Goal: Task Accomplishment & Management: Manage account settings

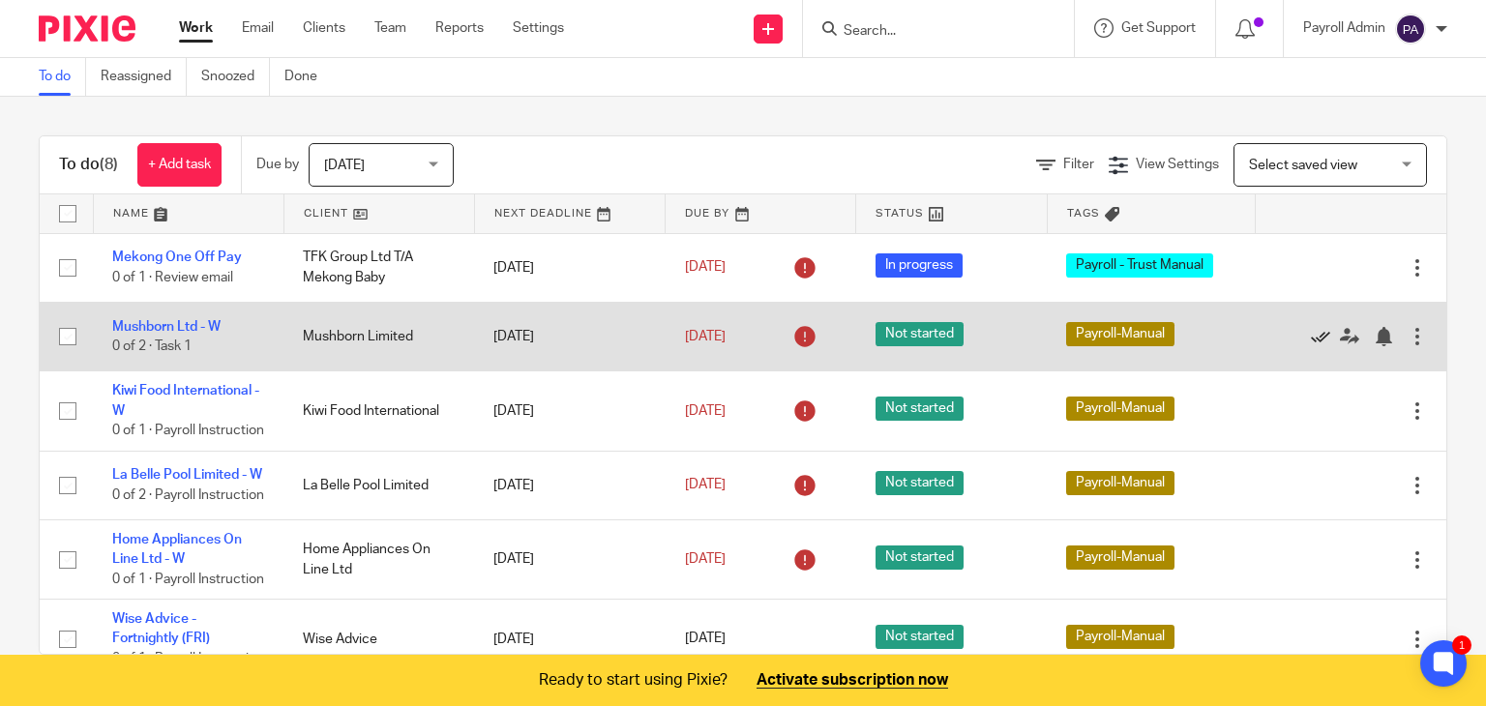
click at [1311, 329] on icon at bounding box center [1320, 336] width 19 height 19
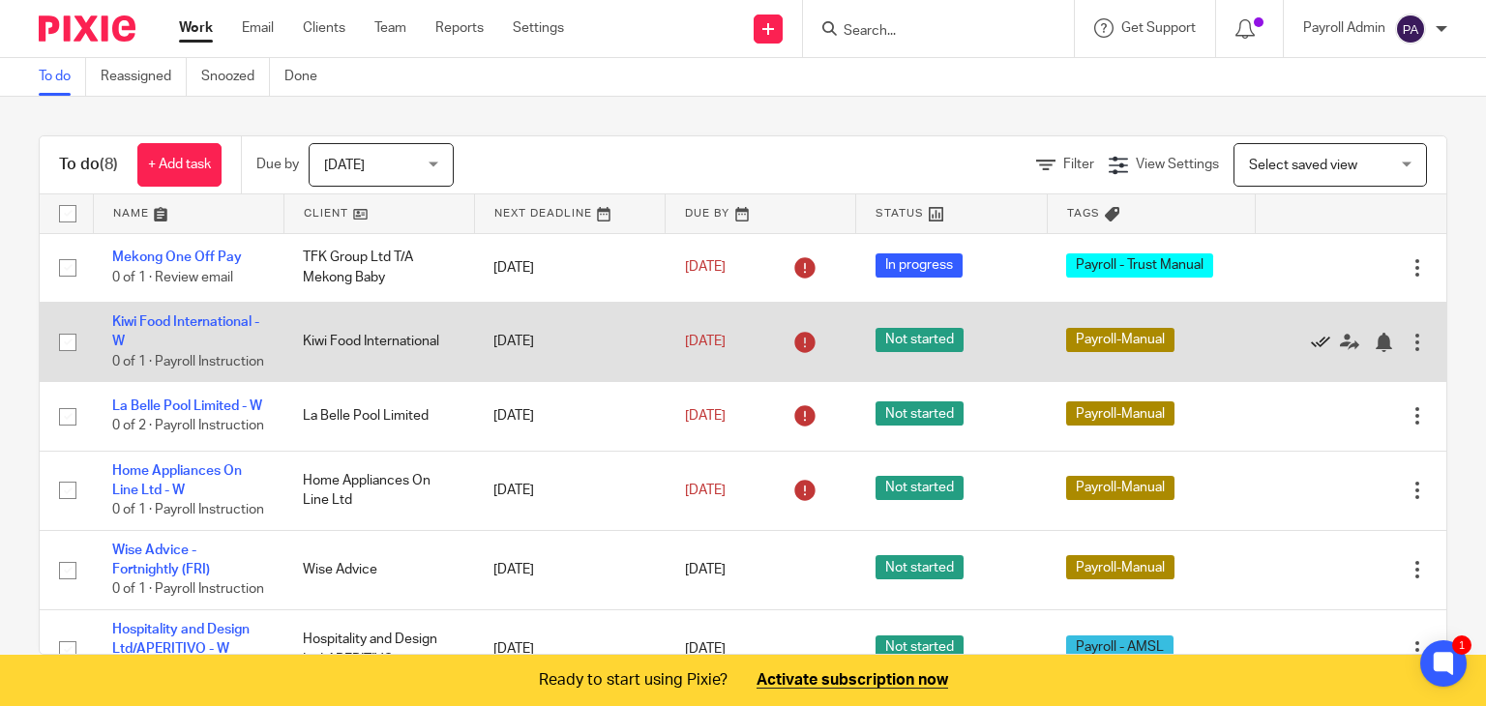
click at [1311, 348] on icon at bounding box center [1320, 342] width 19 height 19
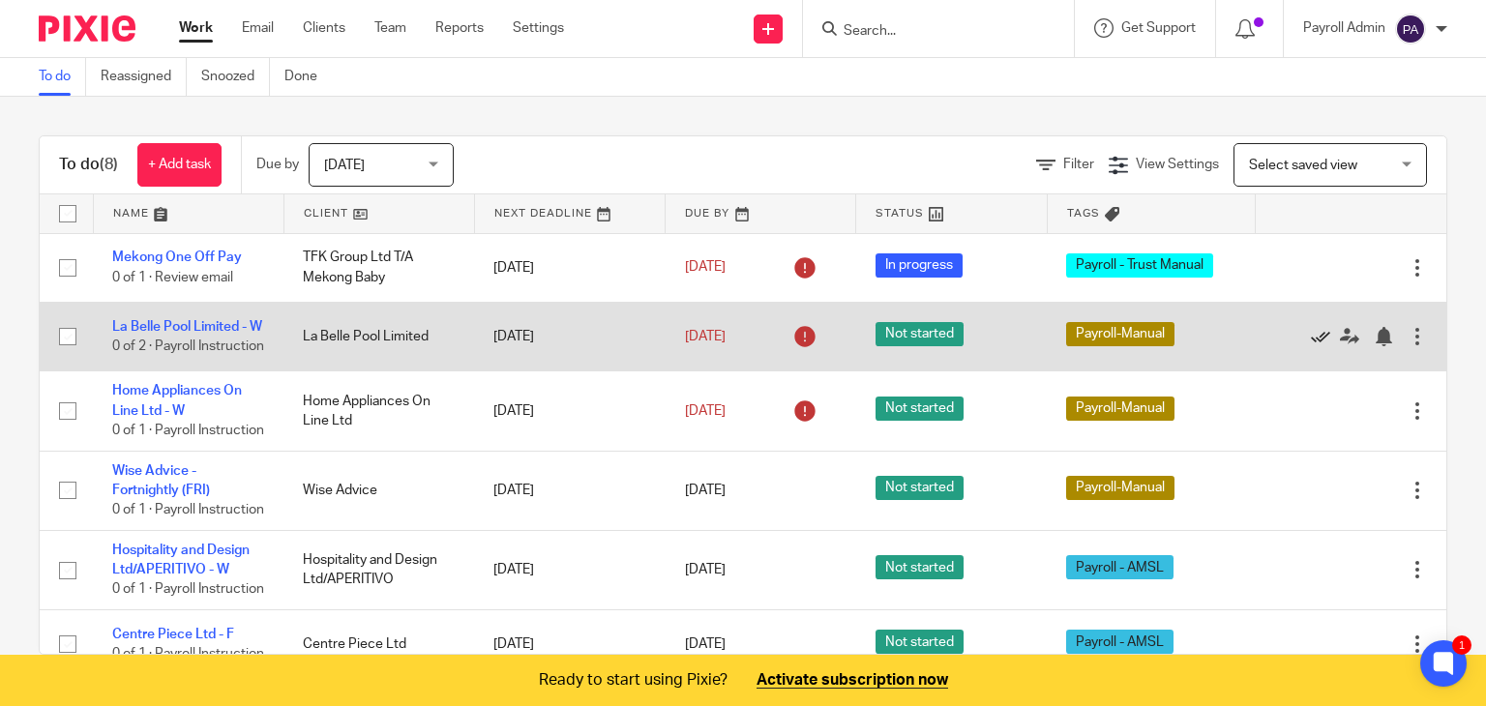
click at [1311, 346] on icon at bounding box center [1320, 336] width 19 height 19
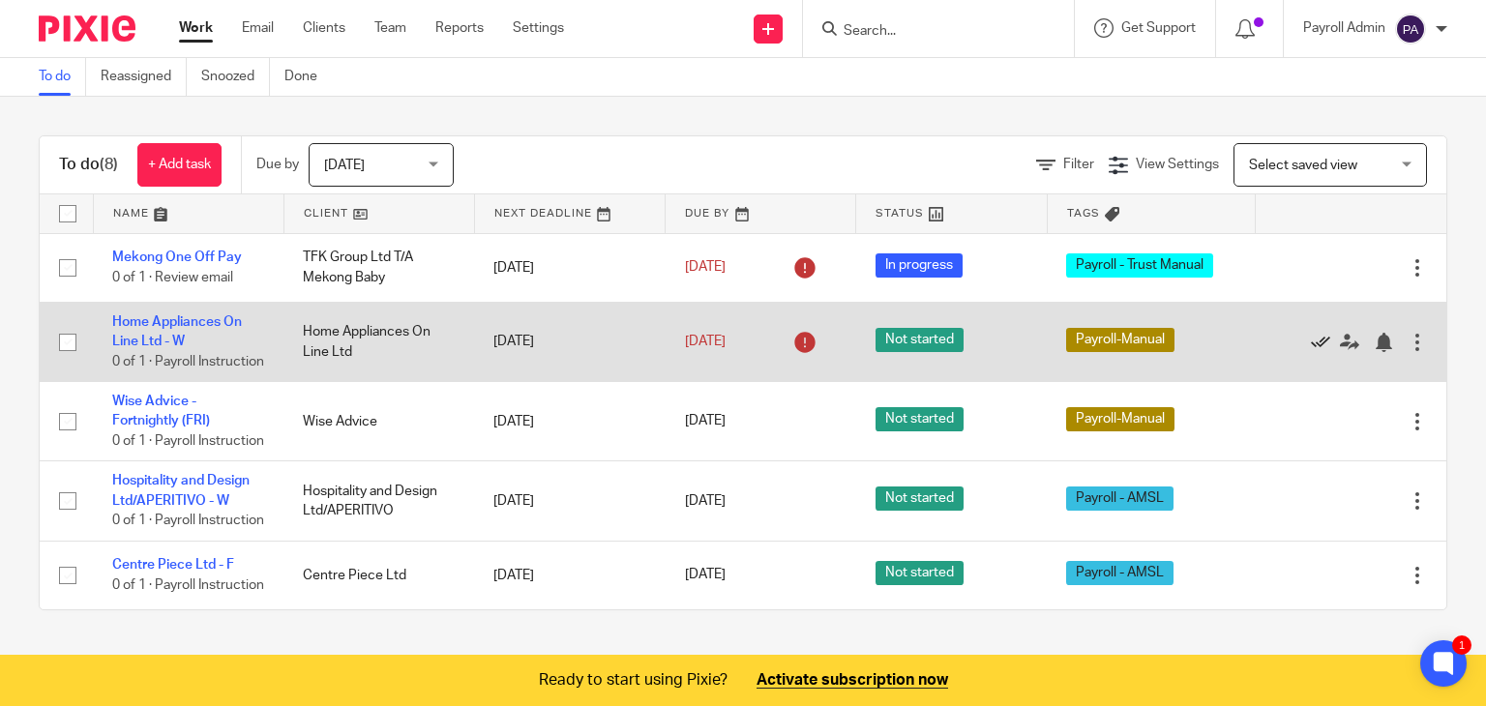
click at [1311, 349] on icon at bounding box center [1320, 342] width 19 height 19
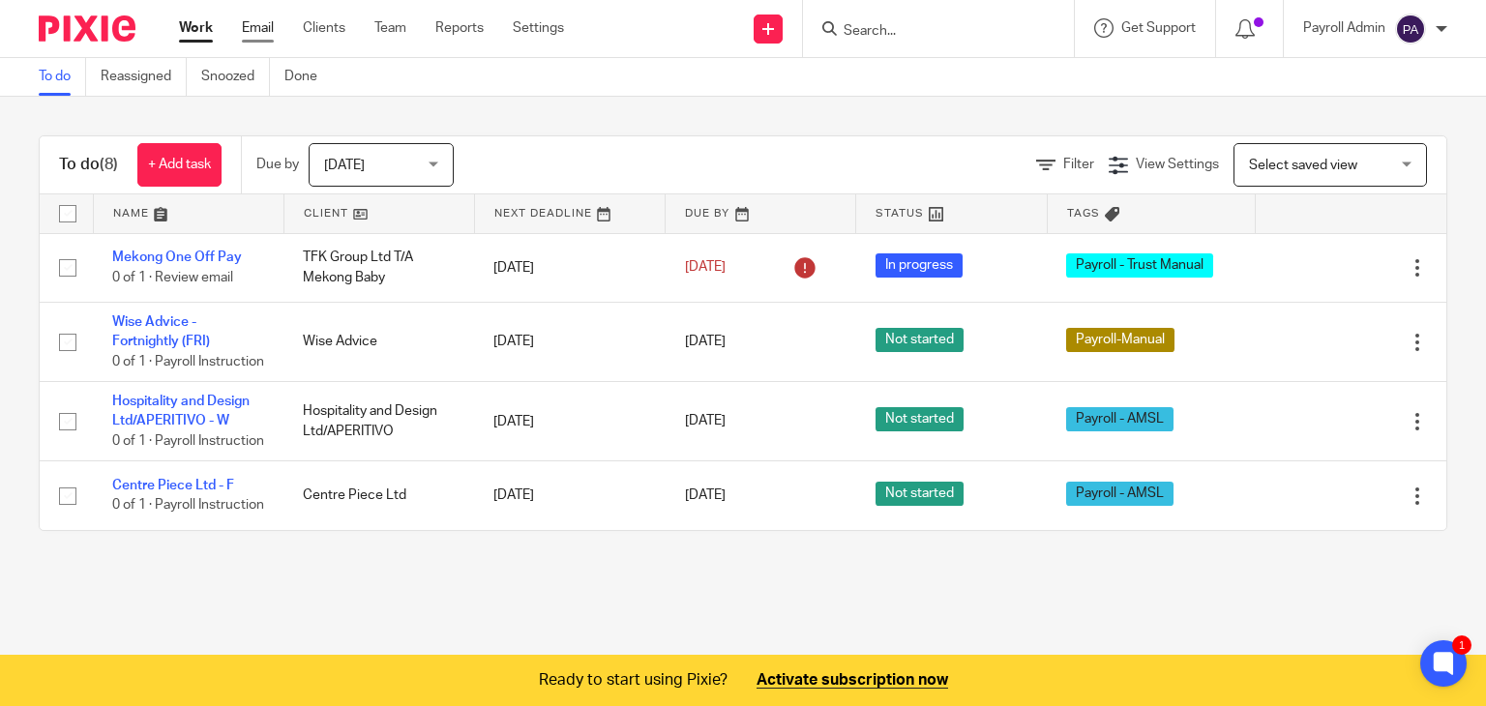
click at [259, 27] on link "Email" at bounding box center [258, 27] width 32 height 19
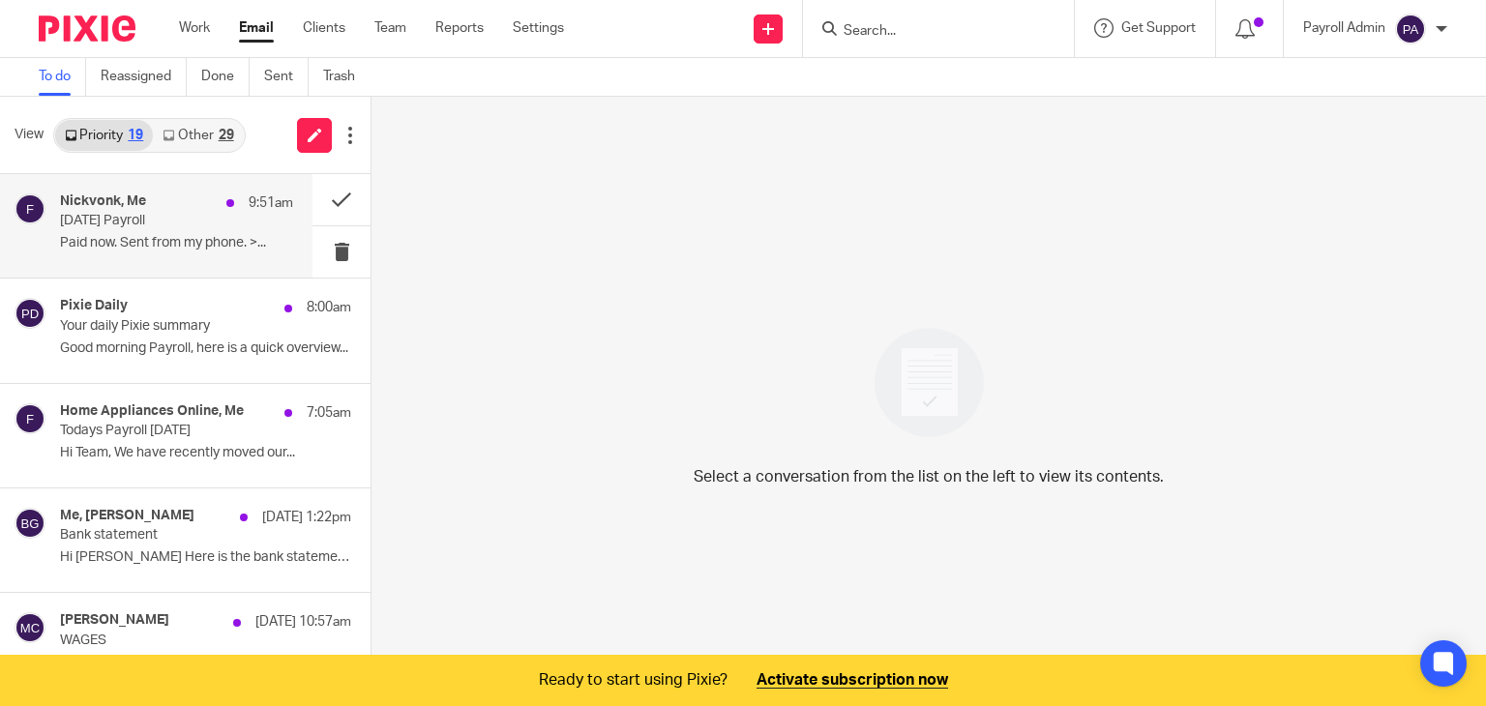
click at [104, 226] on p "[DATE] Payroll" at bounding box center [153, 221] width 187 height 16
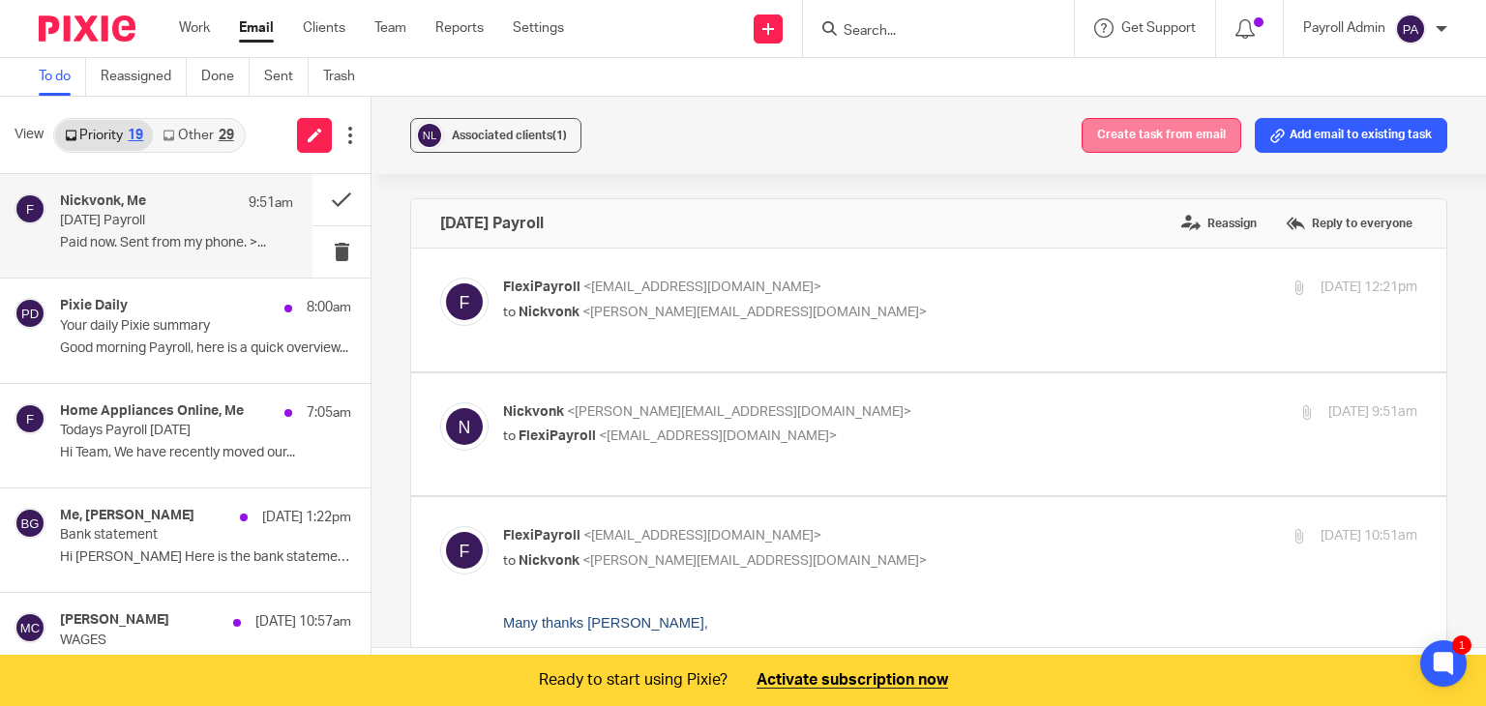
click at [1137, 124] on button "Create task from email" at bounding box center [1161, 135] width 160 height 35
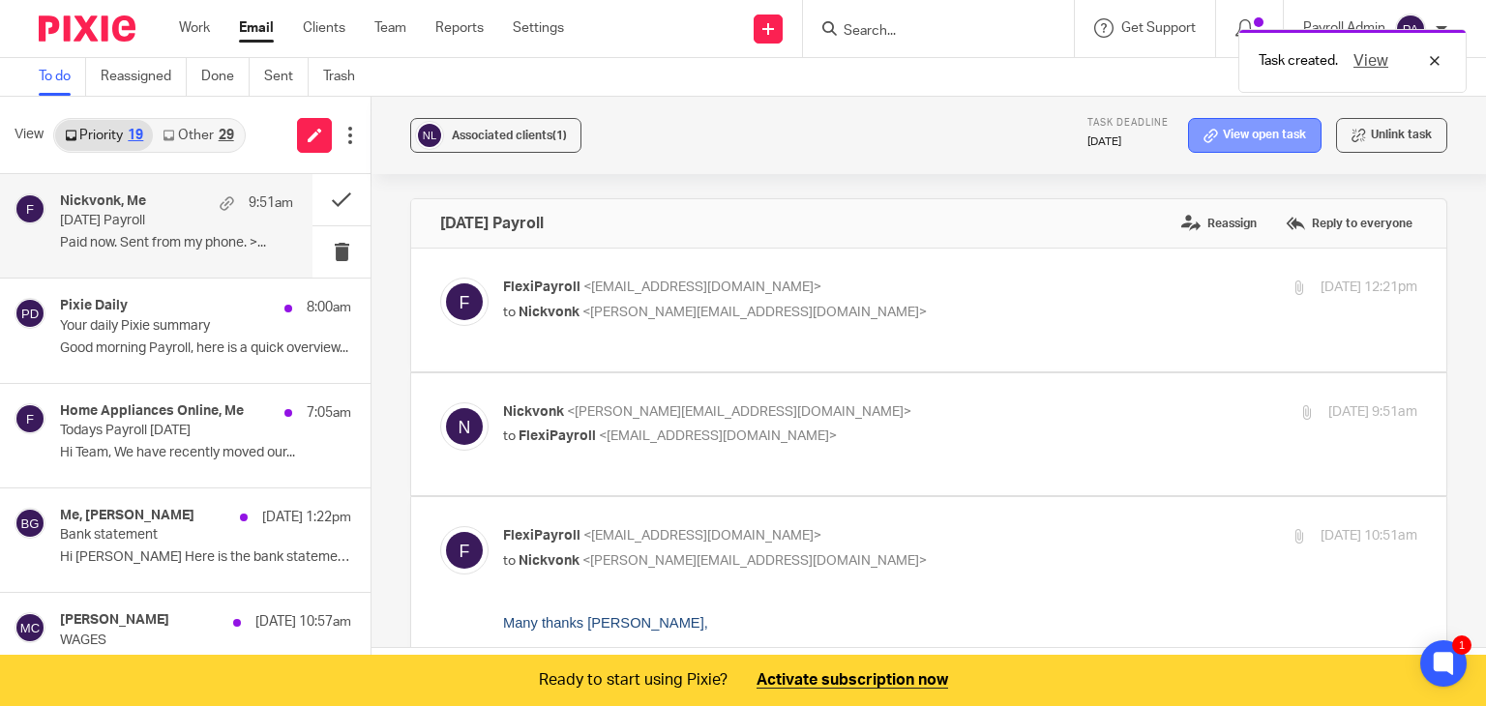
click at [1211, 133] on link "View open task" at bounding box center [1254, 135] width 133 height 35
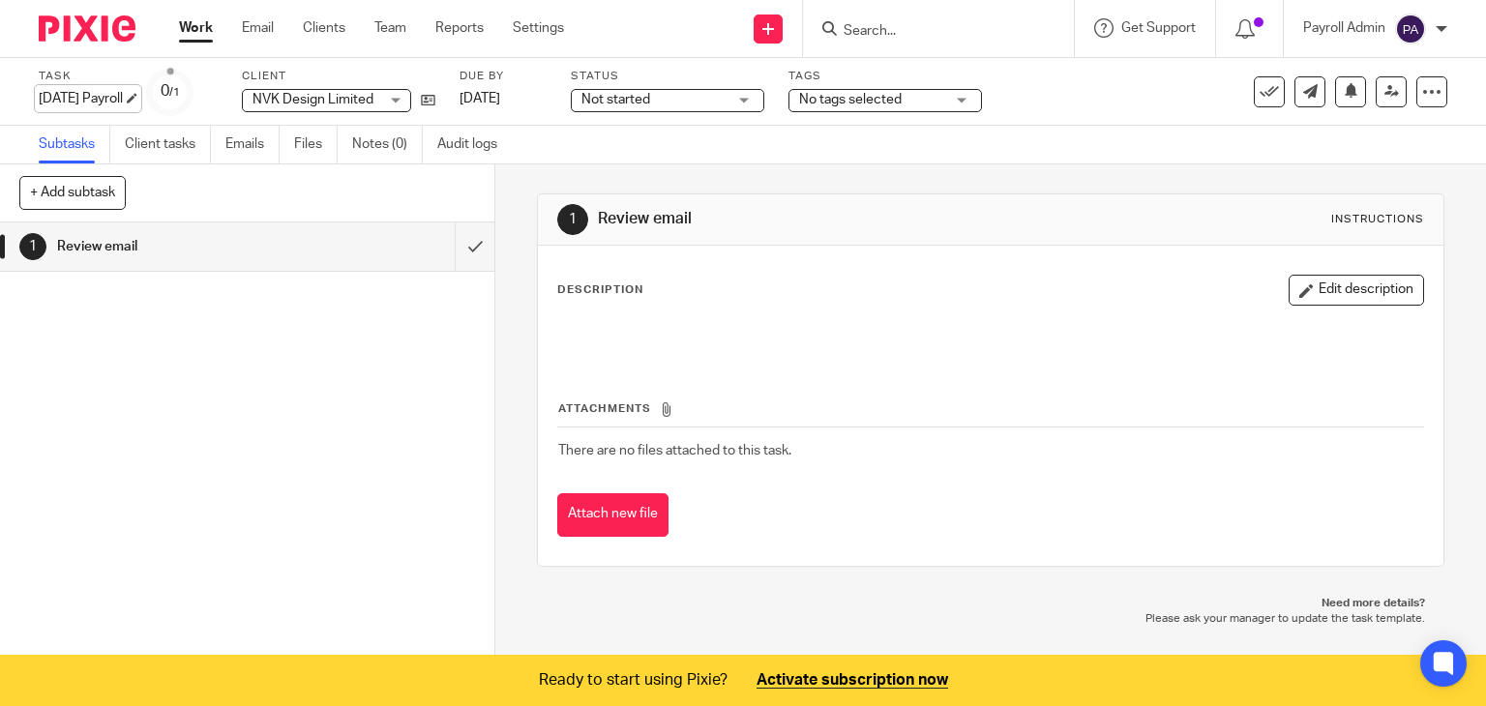
click at [123, 102] on div "Friday 19th September Payroll Save Friday 19th September Payroll" at bounding box center [81, 98] width 84 height 19
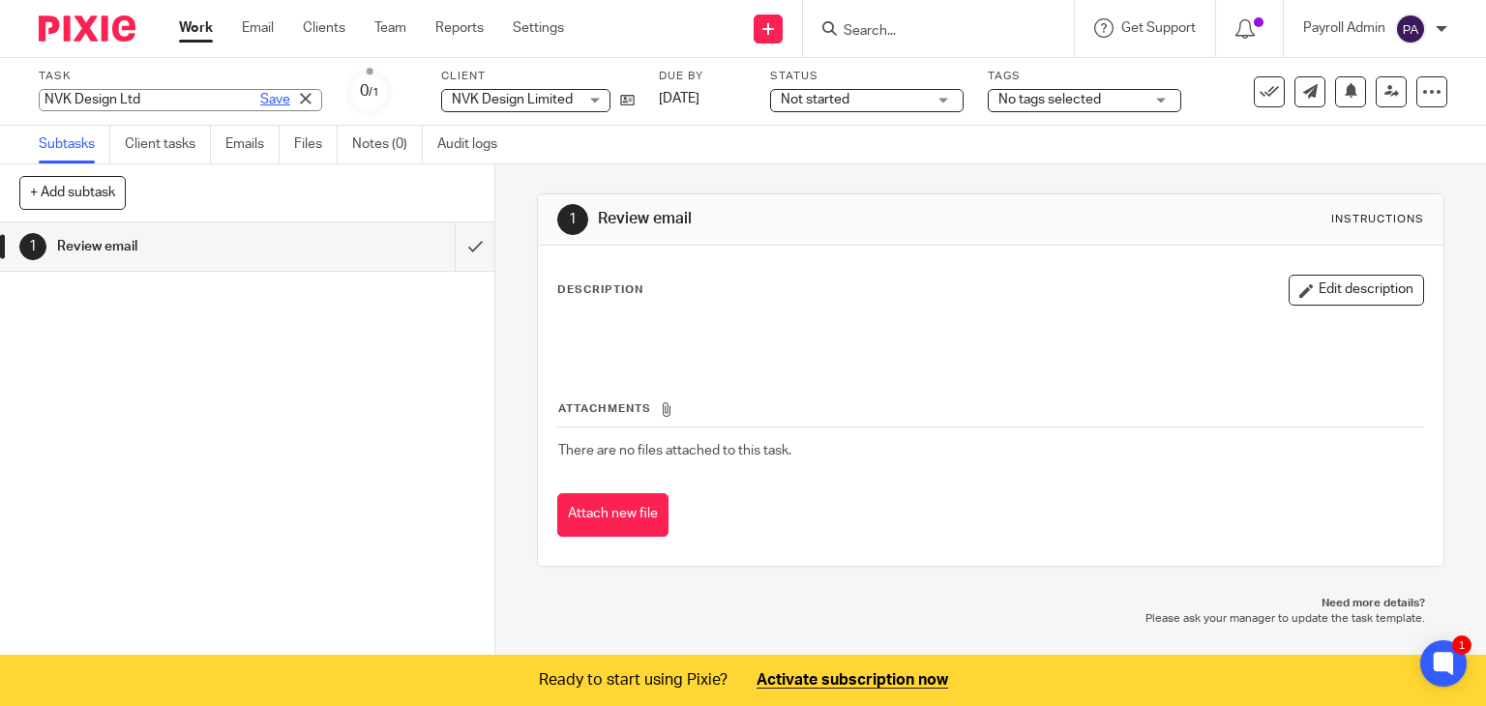
type input "NVK Design Ltd"
click at [260, 102] on link "Save" at bounding box center [275, 99] width 30 height 19
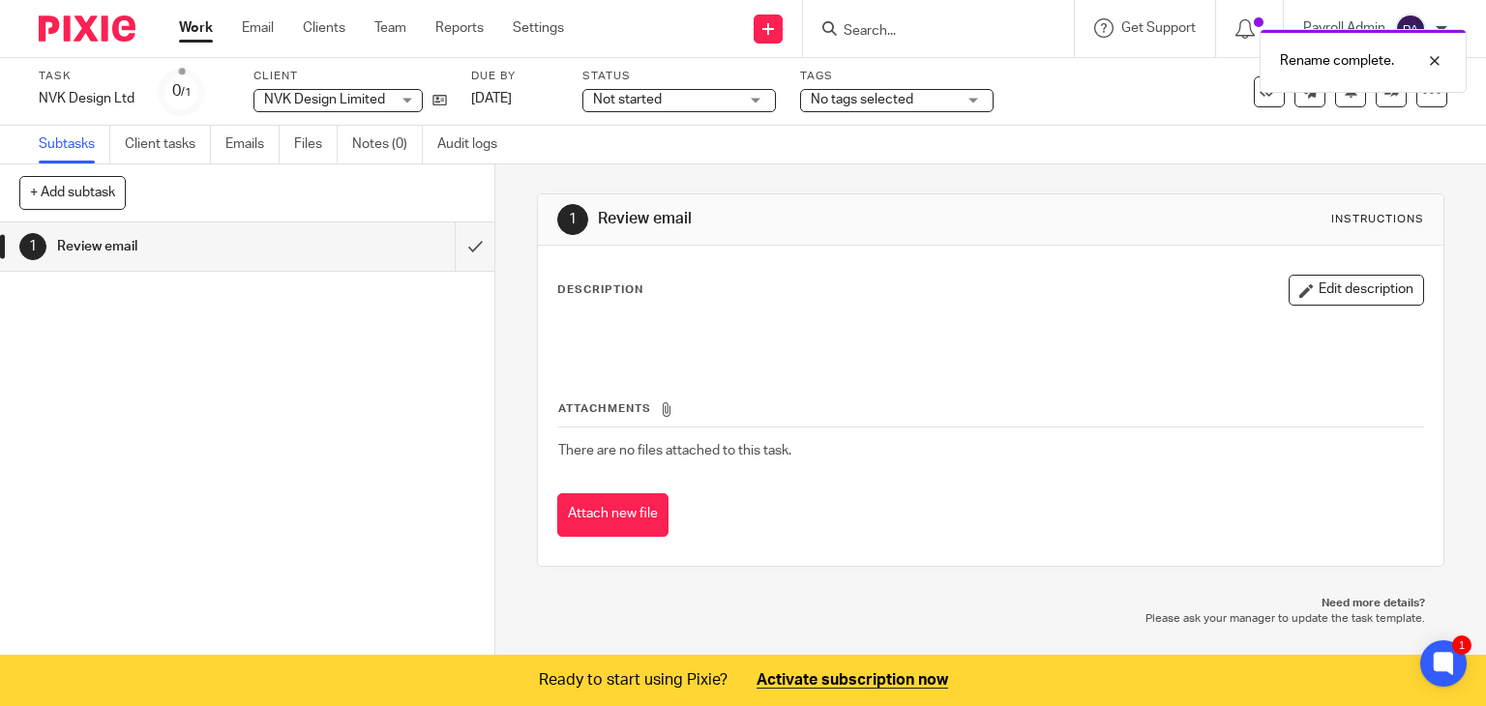
click at [737, 94] on span "Not started" at bounding box center [665, 100] width 145 height 20
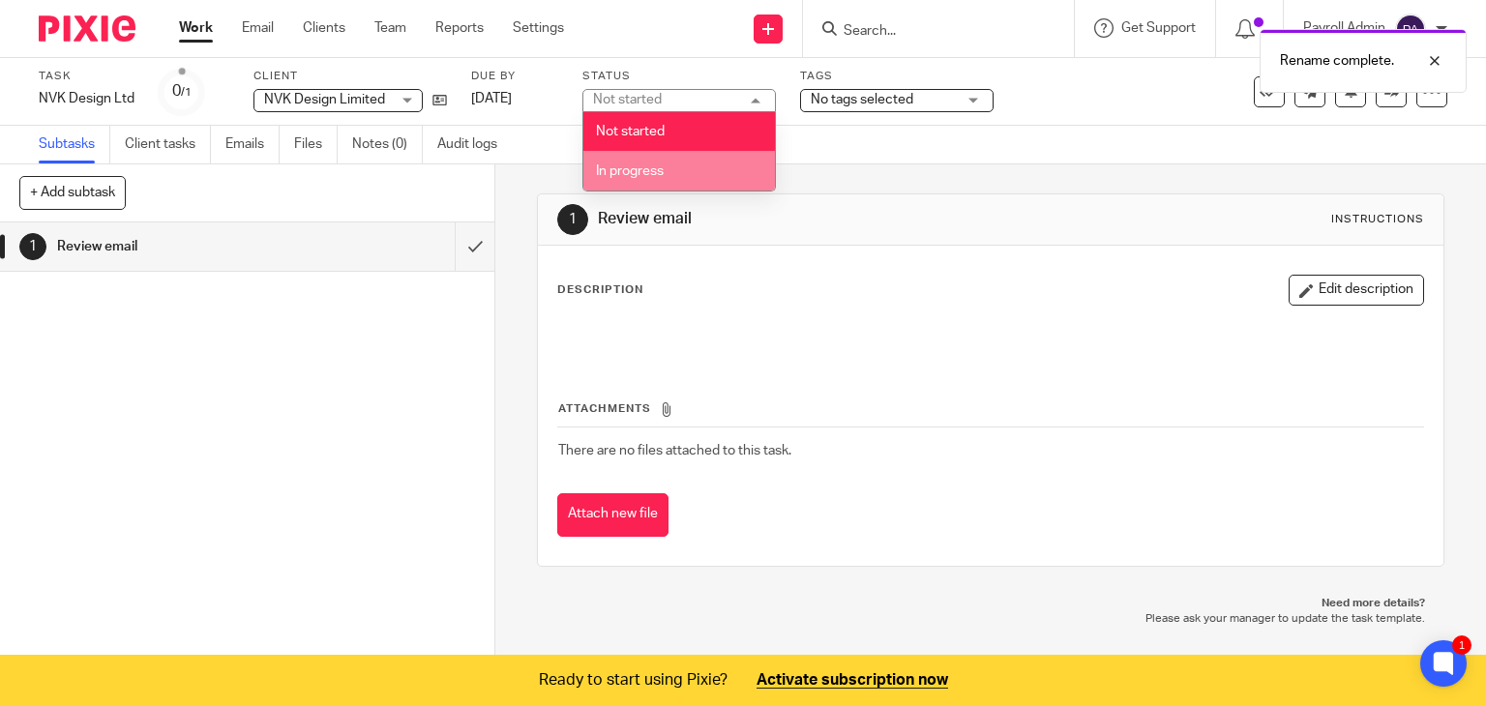
click at [689, 170] on li "In progress" at bounding box center [679, 171] width 192 height 40
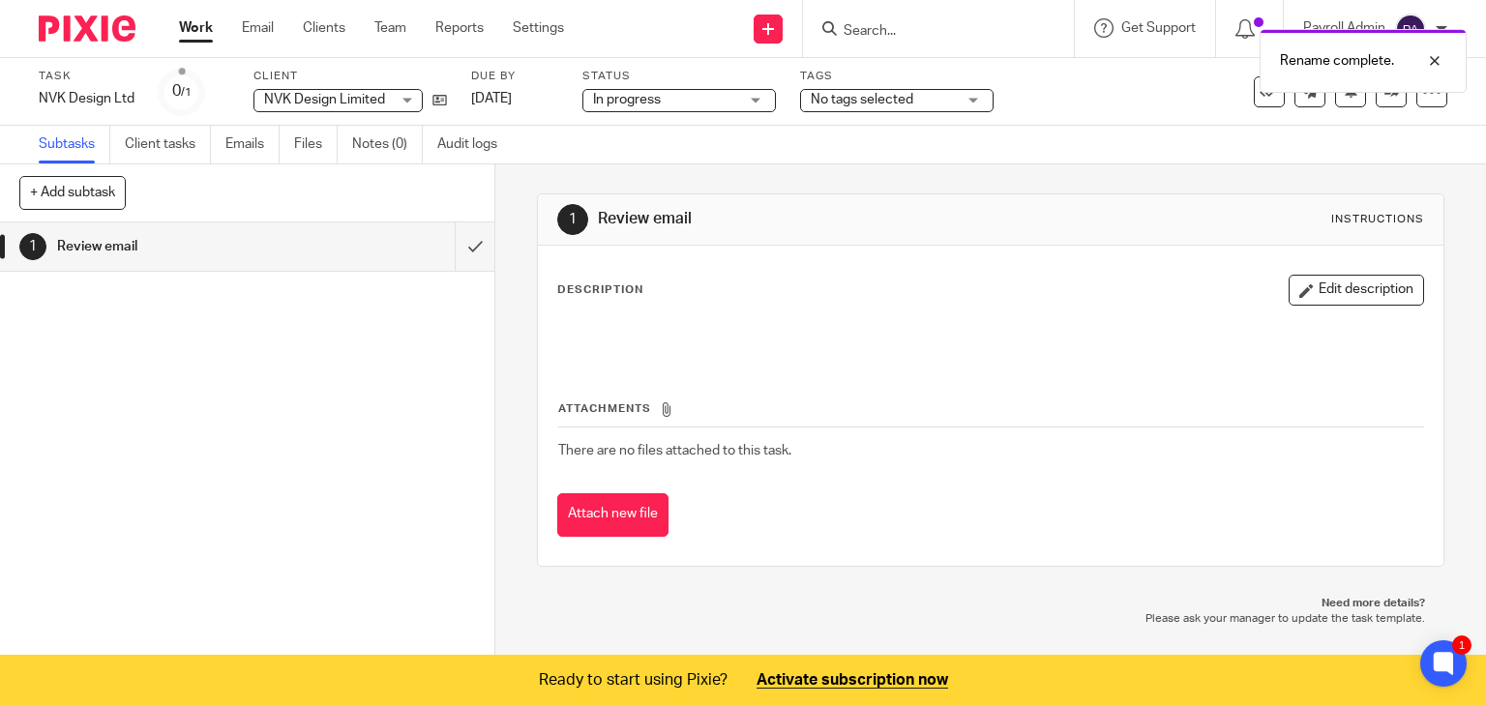
click at [973, 103] on div "No tags selected" at bounding box center [896, 100] width 193 height 23
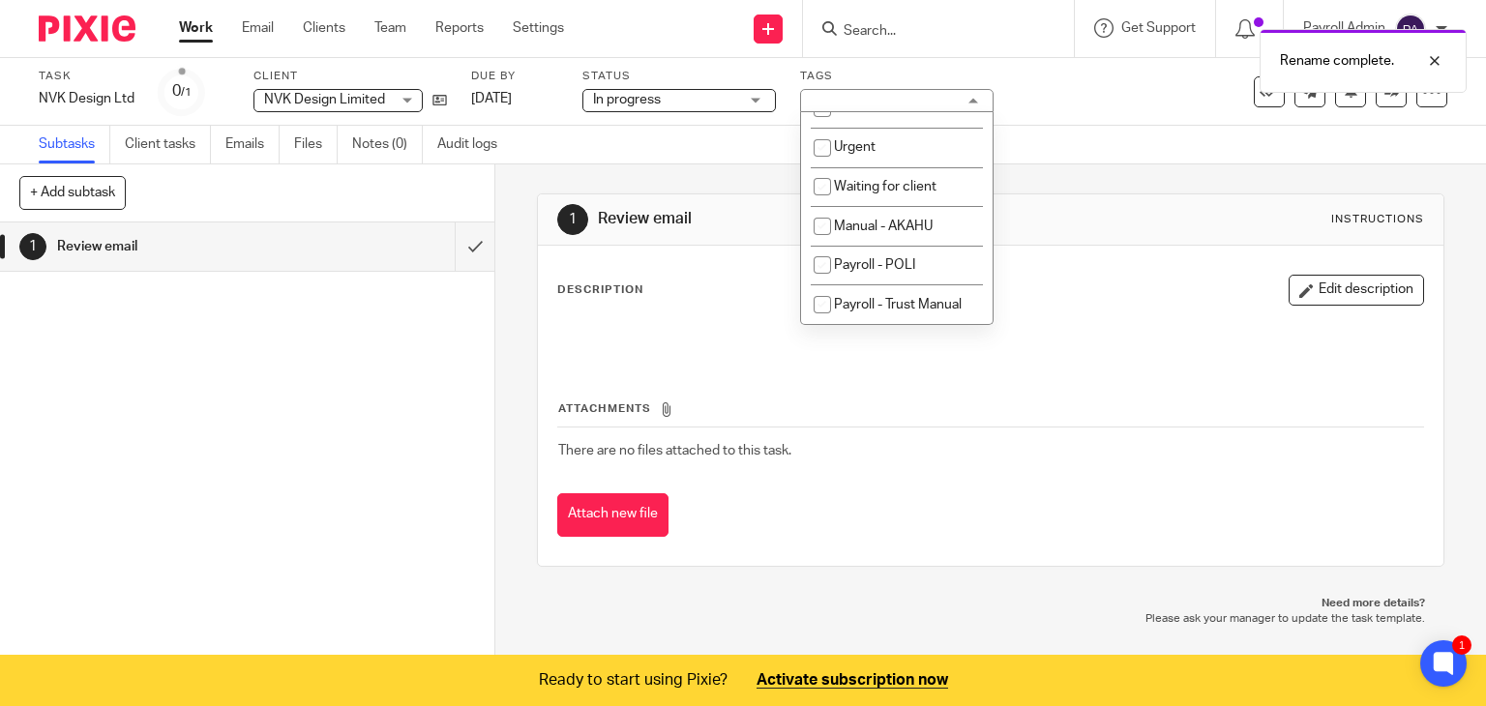
scroll to position [223, 0]
click at [916, 301] on span "Payroll - Trust Manual" at bounding box center [898, 305] width 128 height 14
checkbox input "true"
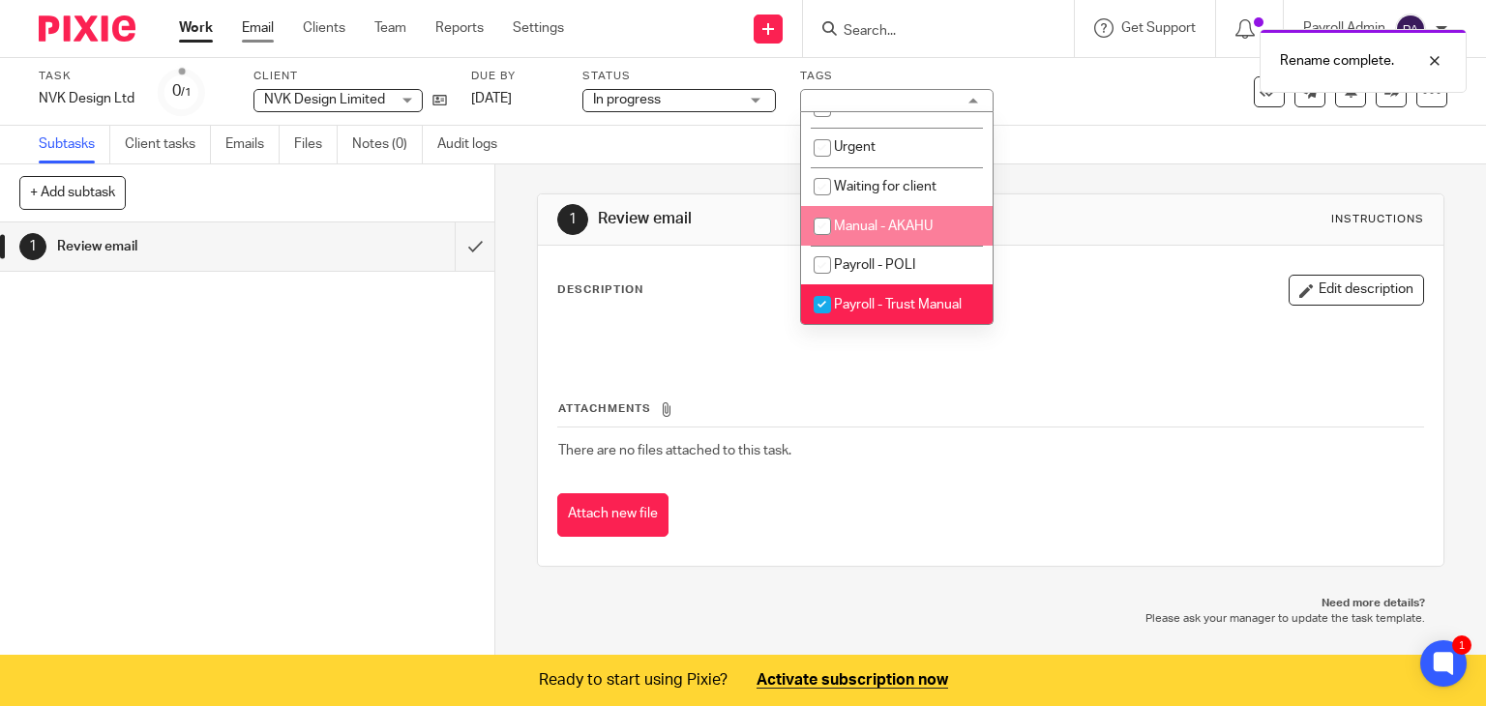
click at [255, 22] on link "Email" at bounding box center [258, 27] width 32 height 19
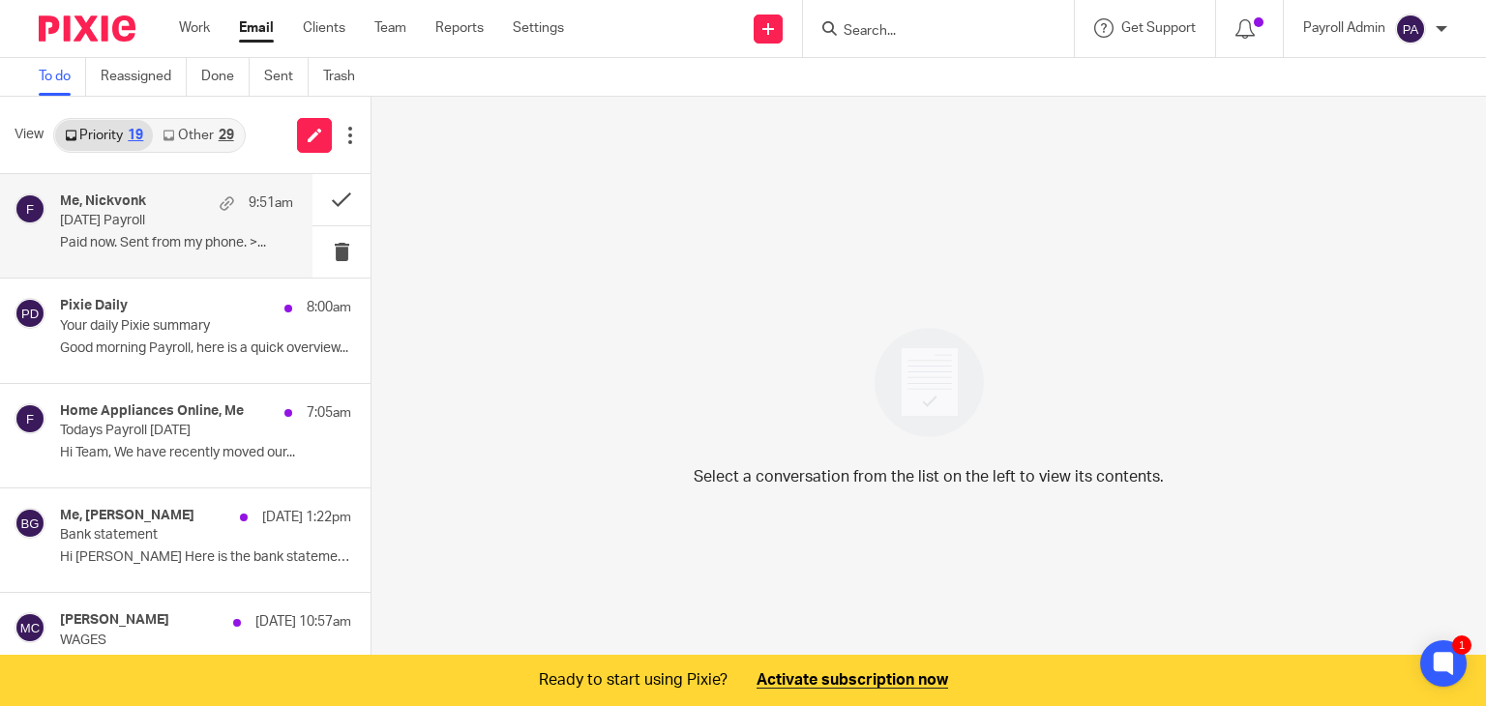
click at [162, 211] on div "Me, Nickvonk 9:51am" at bounding box center [176, 202] width 233 height 19
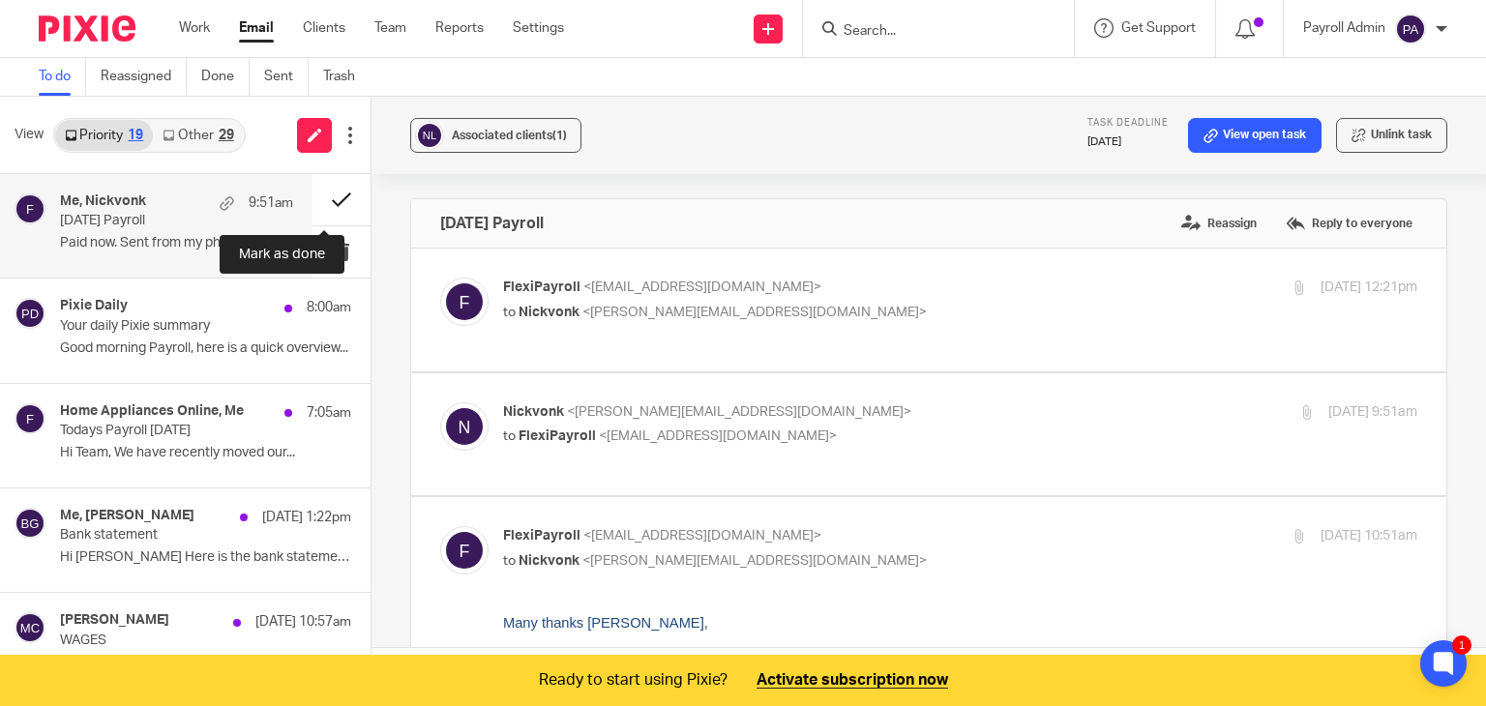
click at [326, 191] on button at bounding box center [341, 199] width 58 height 51
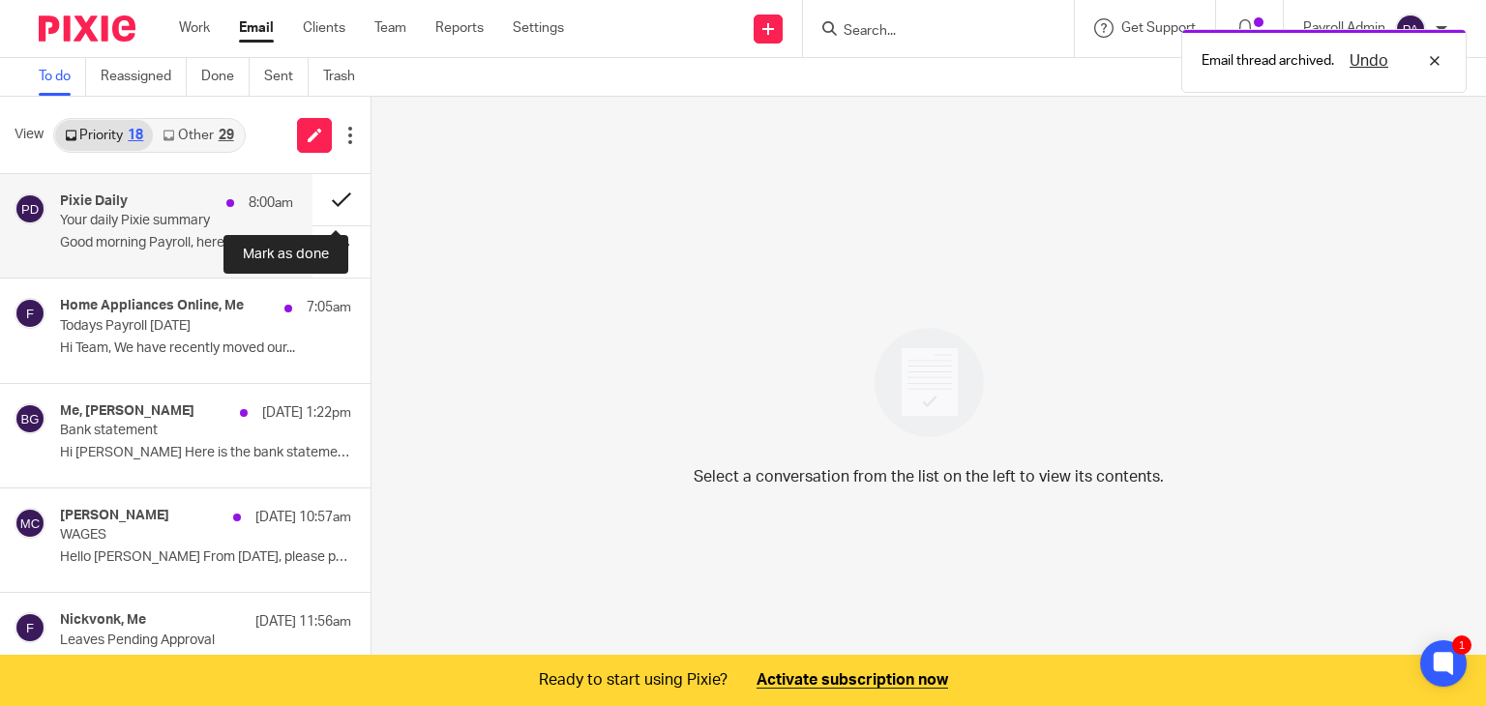
click at [325, 192] on button at bounding box center [341, 199] width 58 height 51
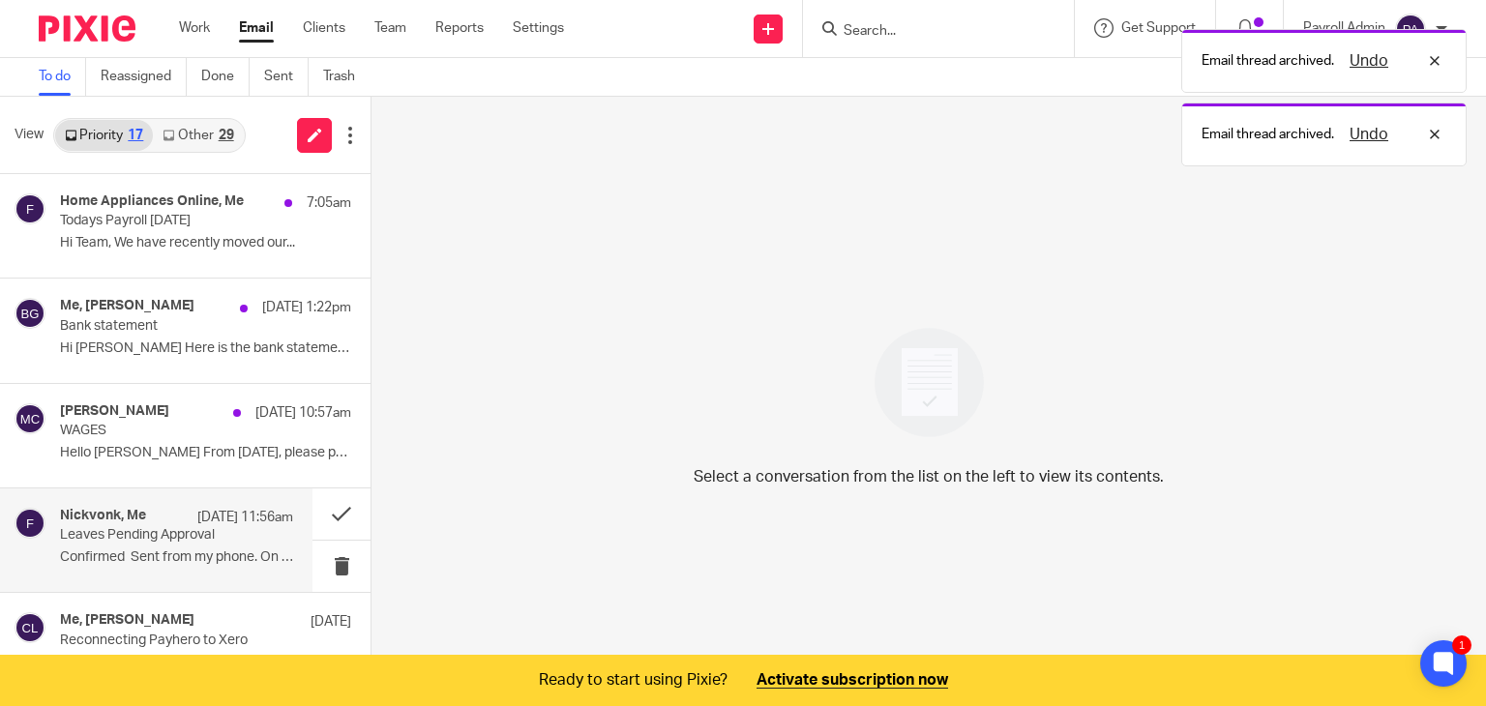
click at [159, 529] on p "Leaves Pending Approval" at bounding box center [153, 535] width 187 height 16
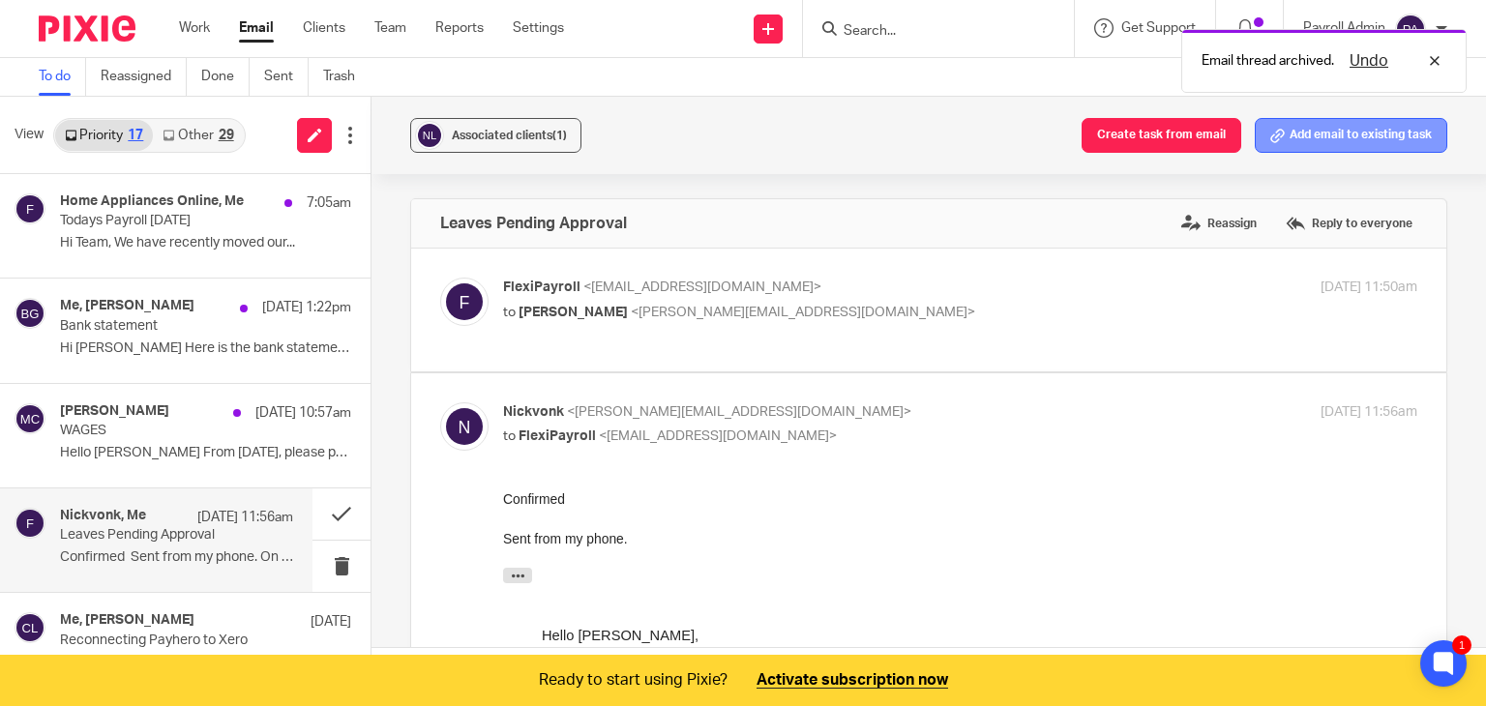
click at [1310, 146] on button "Add email to existing task" at bounding box center [1350, 135] width 192 height 35
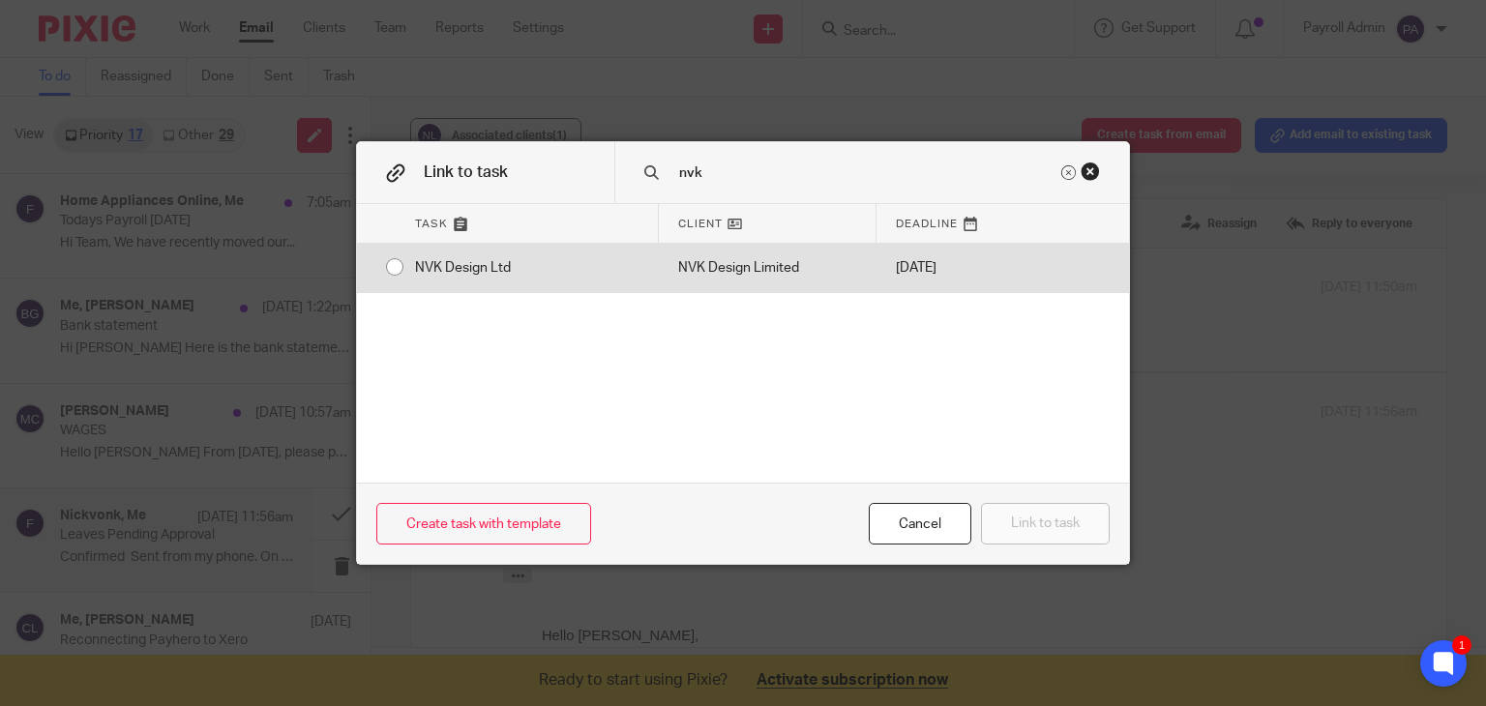
type input "nvk"
click at [384, 268] on input "radio" at bounding box center [394, 267] width 37 height 37
radio input "false"
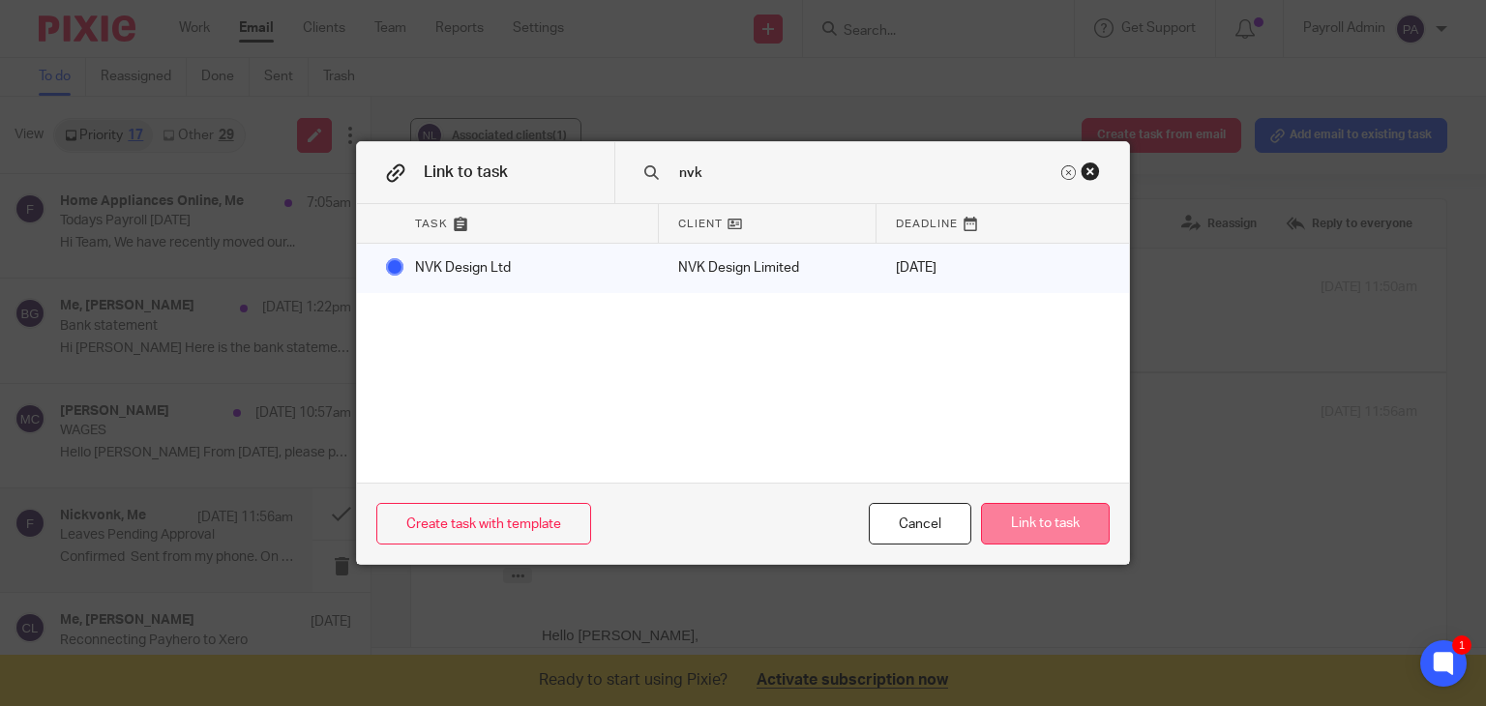
click at [1049, 524] on button "Link to task" at bounding box center [1045, 524] width 129 height 42
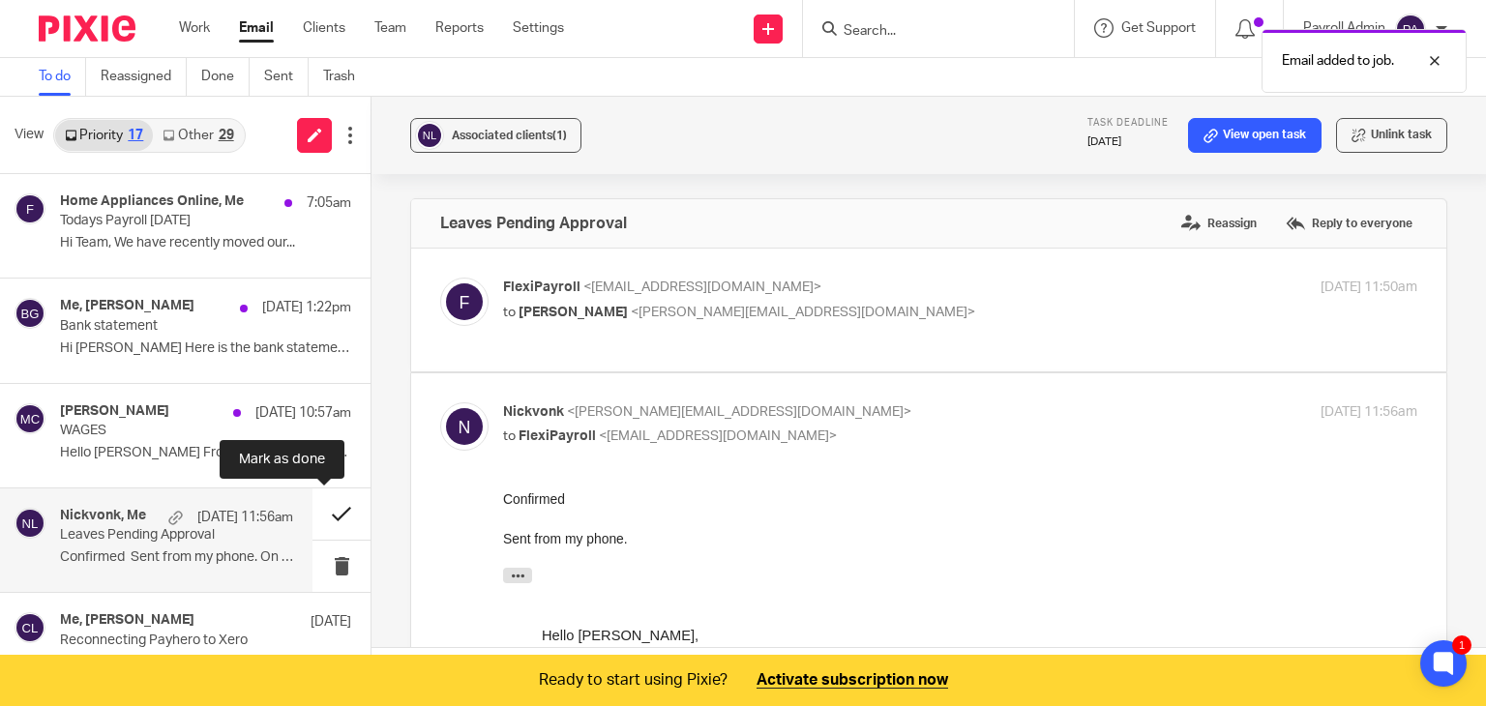
click at [325, 509] on button at bounding box center [341, 513] width 58 height 51
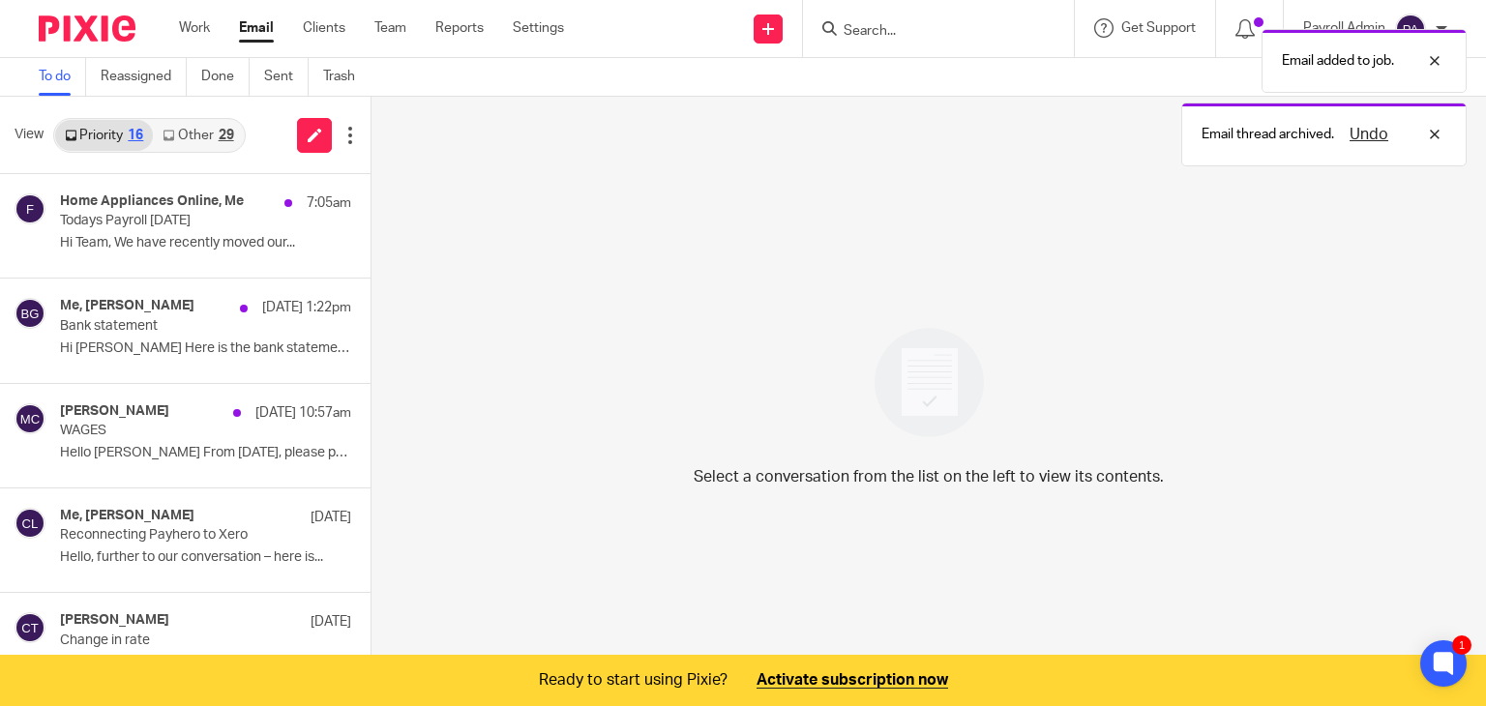
click at [209, 134] on link "Other 29" at bounding box center [198, 135] width 90 height 31
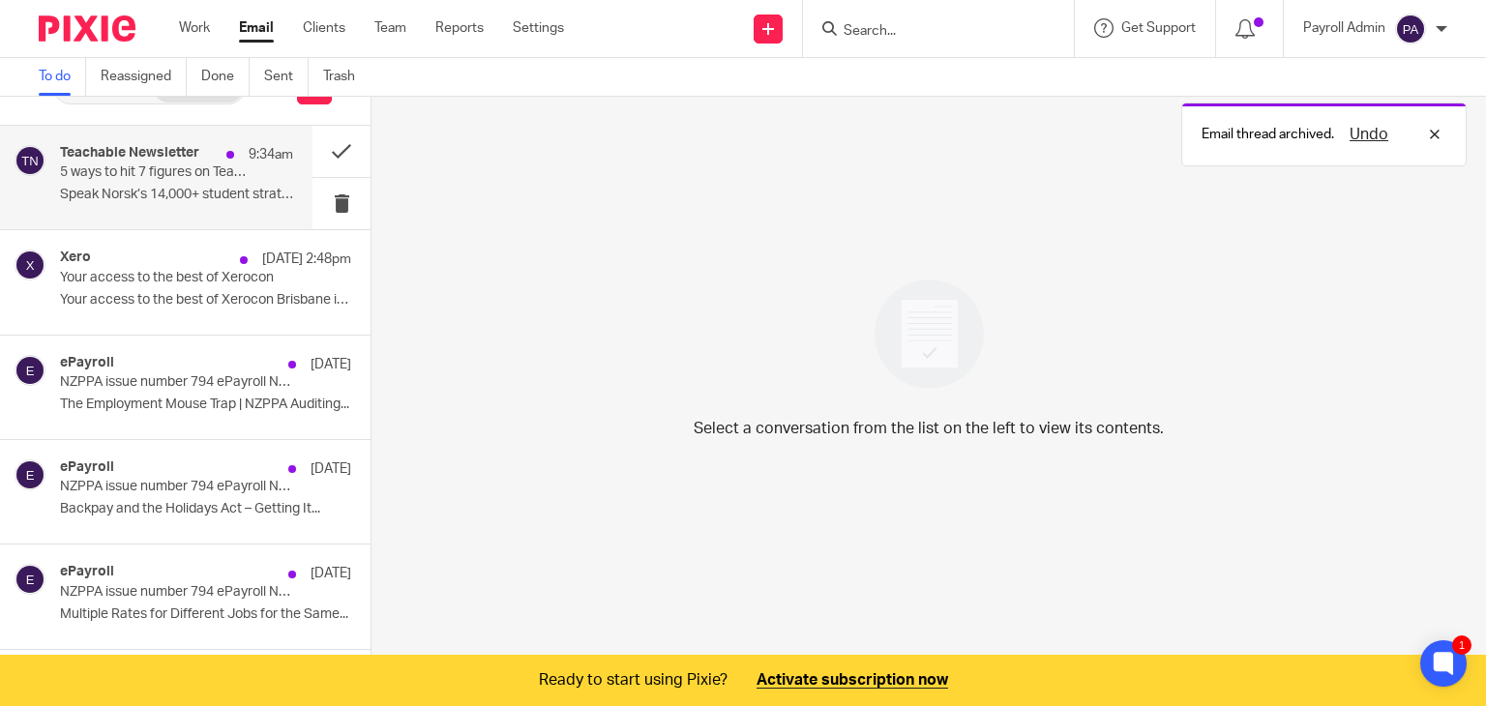
click at [215, 191] on p "Speak Norsk’s 14,000+ student strategy ͏ ‌..." at bounding box center [176, 195] width 233 height 16
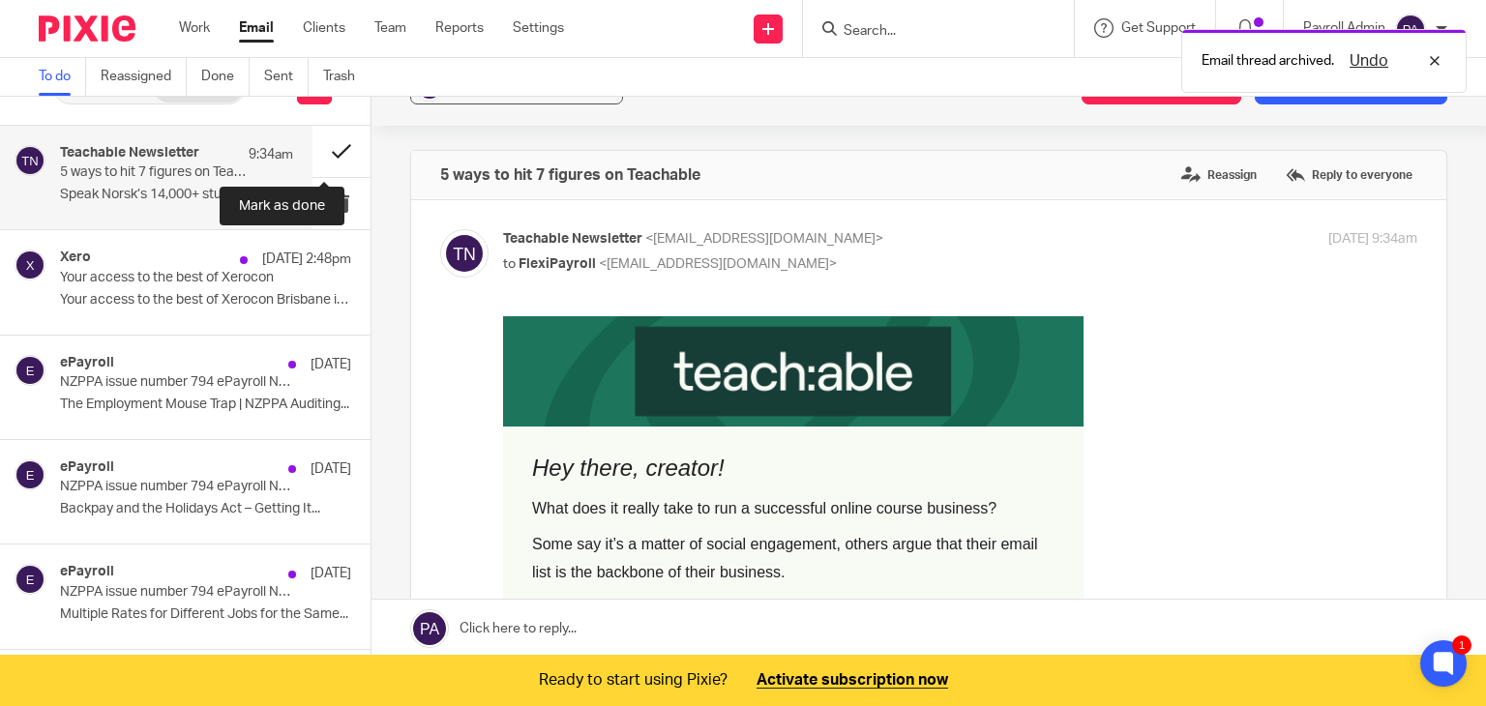
scroll to position [0, 0]
click at [329, 149] on button at bounding box center [341, 151] width 58 height 51
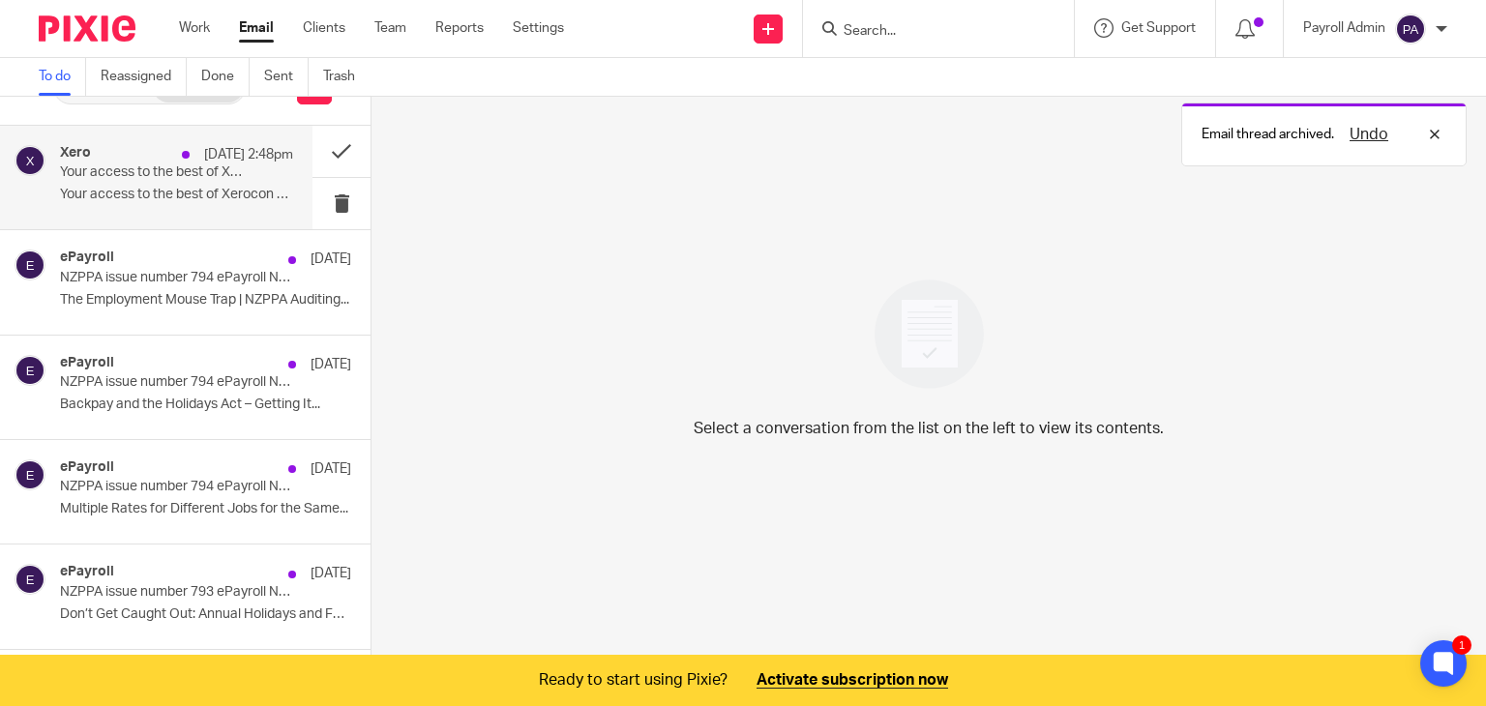
click at [172, 160] on div "18 Sep 2:48pm" at bounding box center [232, 154] width 121 height 19
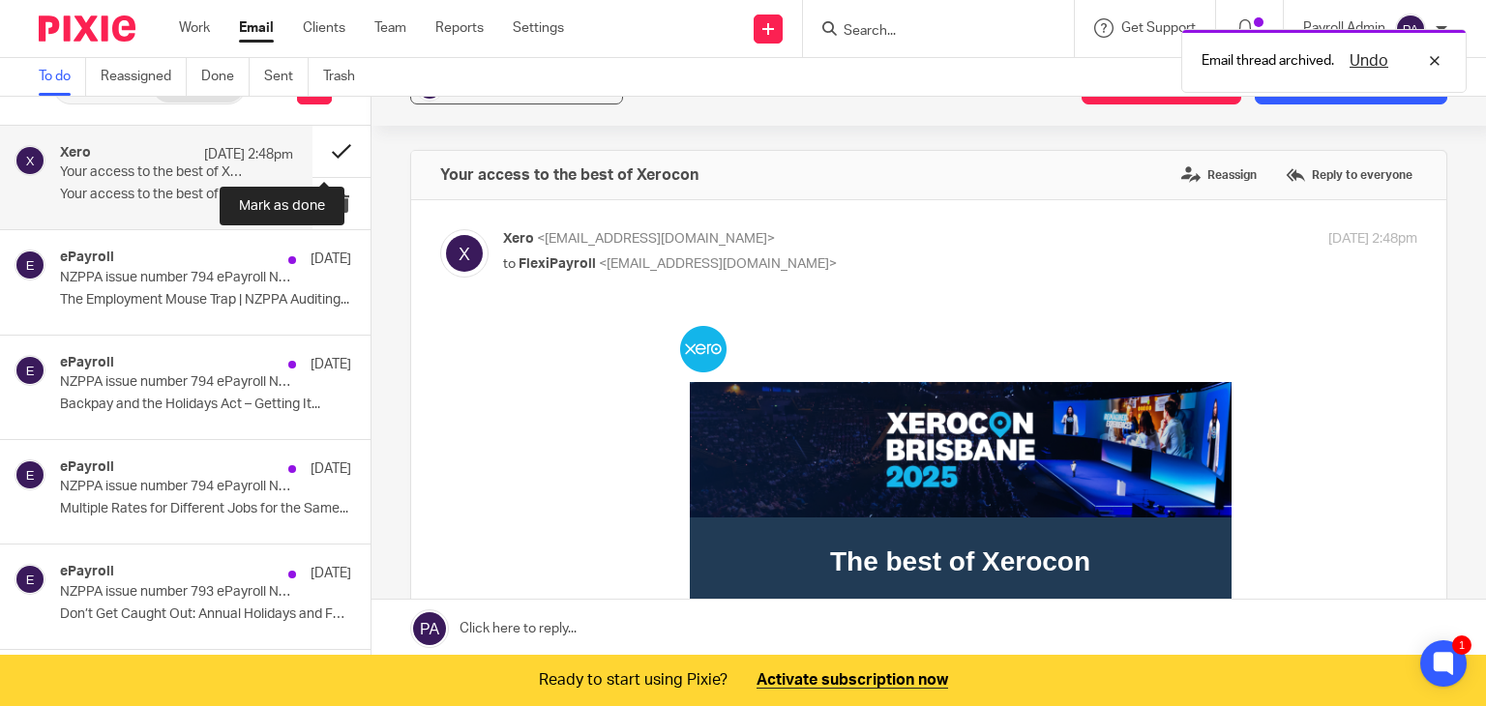
click at [318, 151] on button at bounding box center [341, 151] width 58 height 51
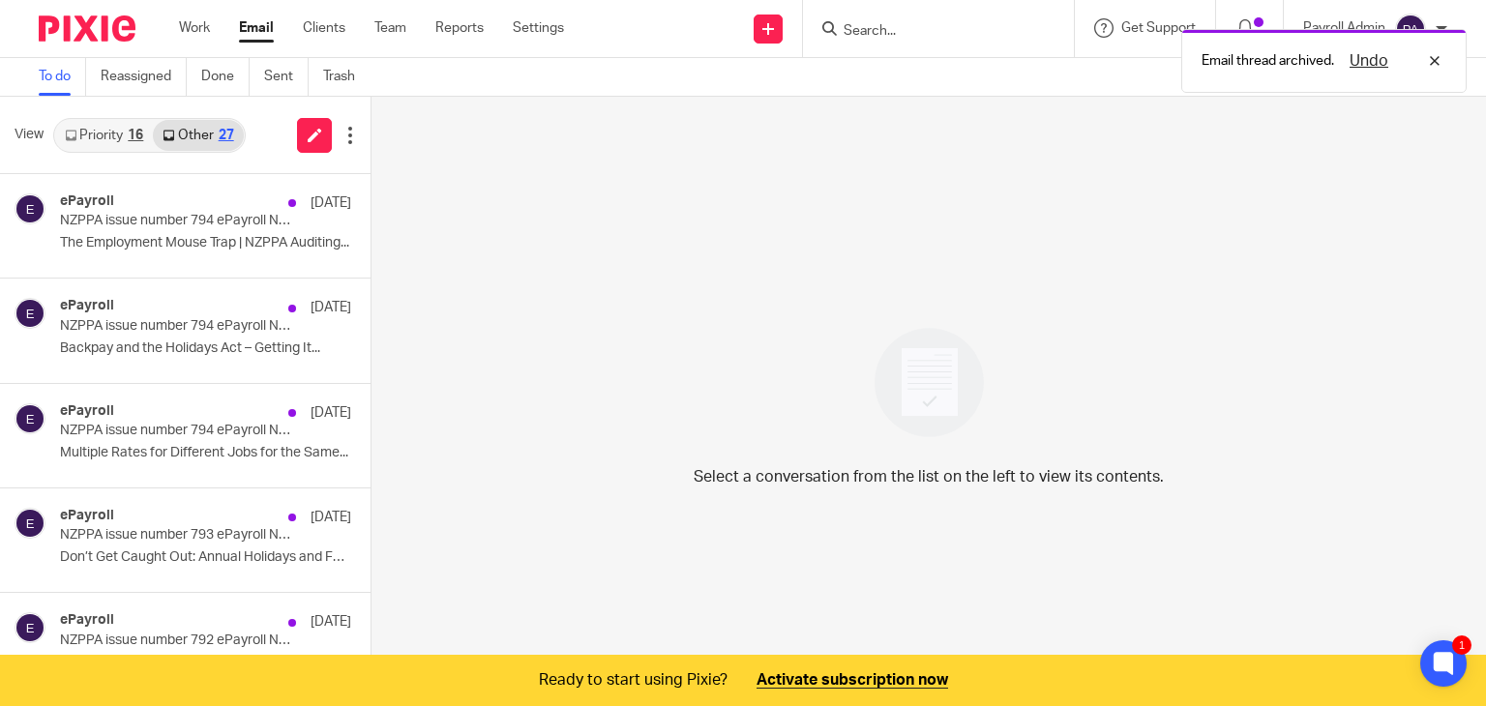
click at [129, 136] on div "16" at bounding box center [135, 136] width 15 height 14
